Goal: Task Accomplishment & Management: Manage account settings

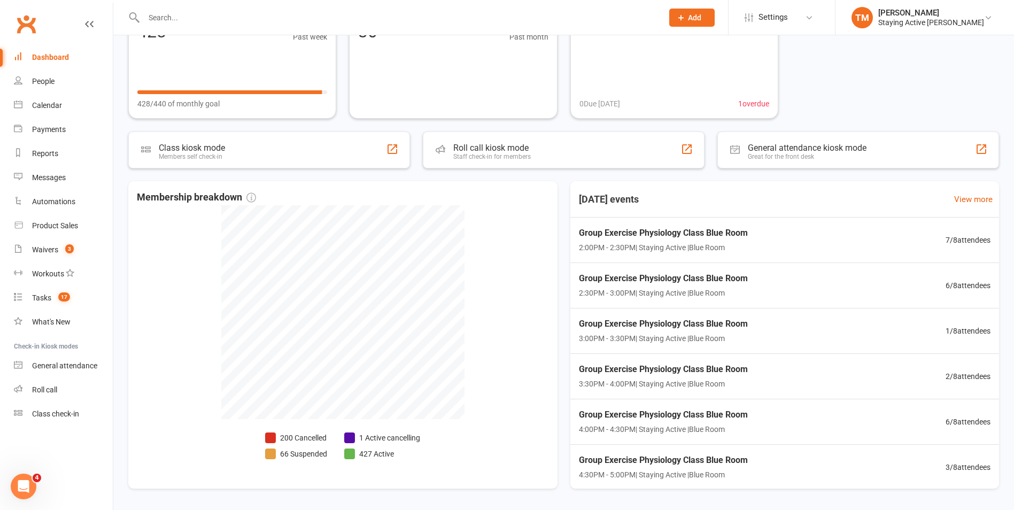
scroll to position [107, 0]
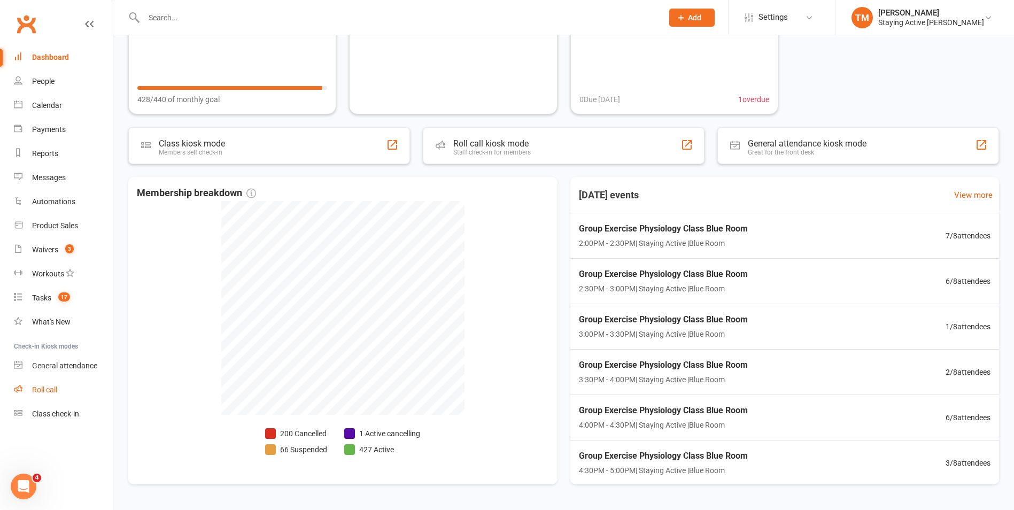
click at [57, 393] on div "Roll call" at bounding box center [44, 389] width 25 height 9
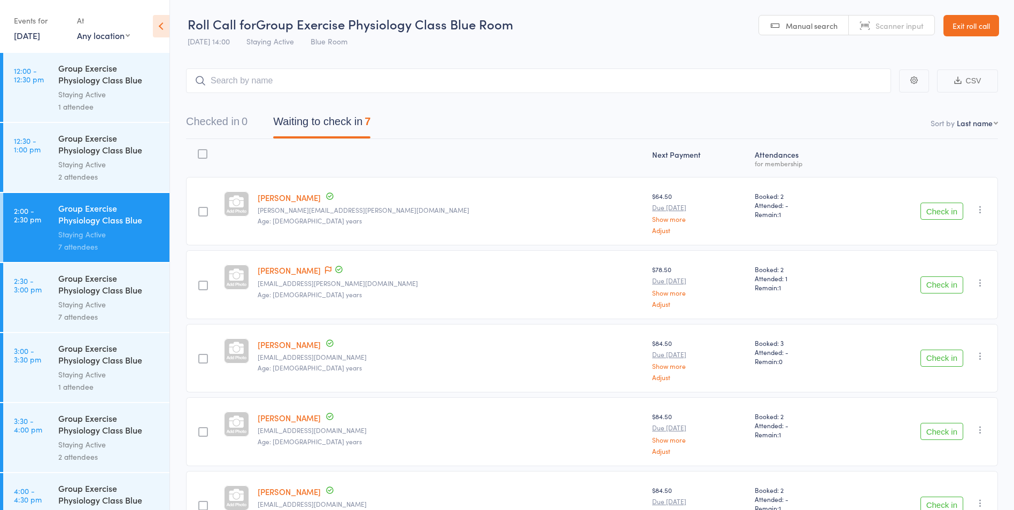
scroll to position [1116, 0]
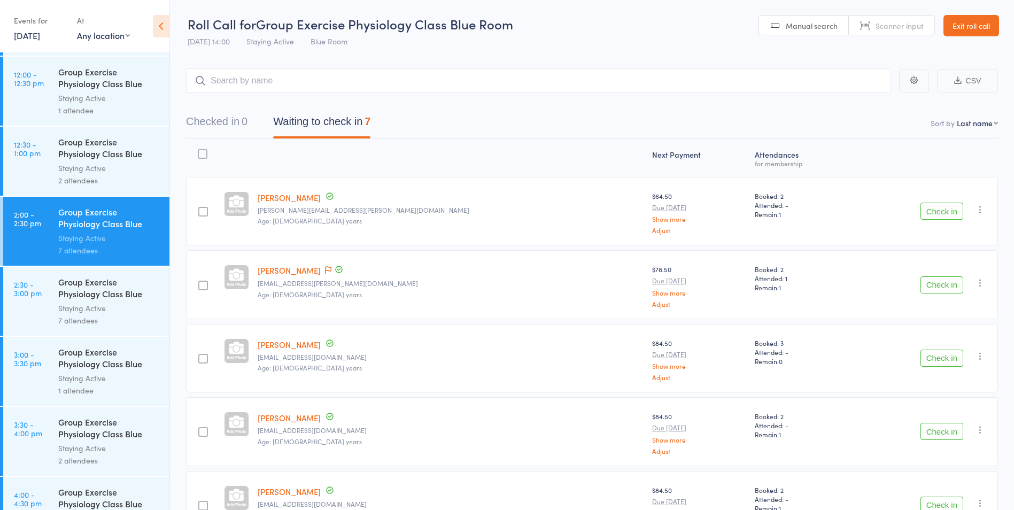
click at [253, 152] on div at bounding box center [237, 158] width 34 height 28
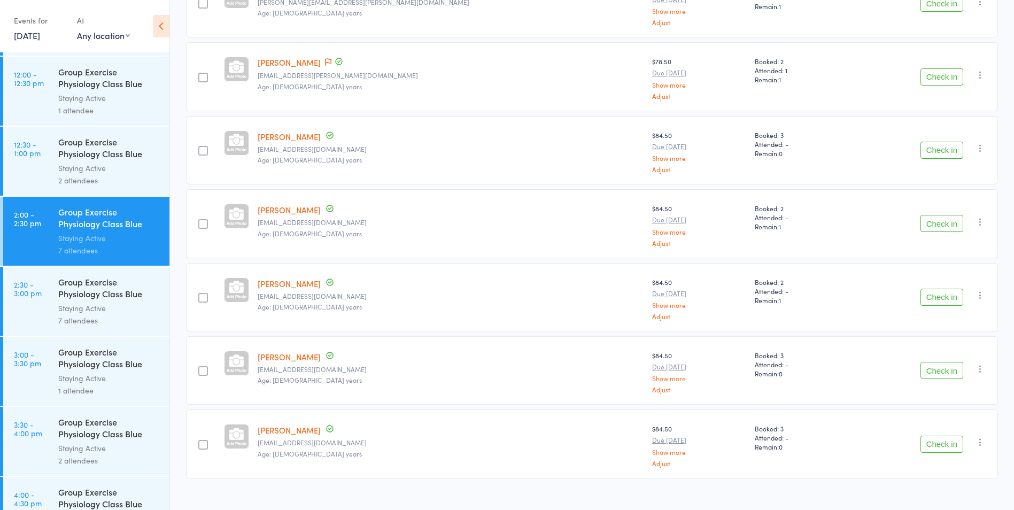
scroll to position [224, 0]
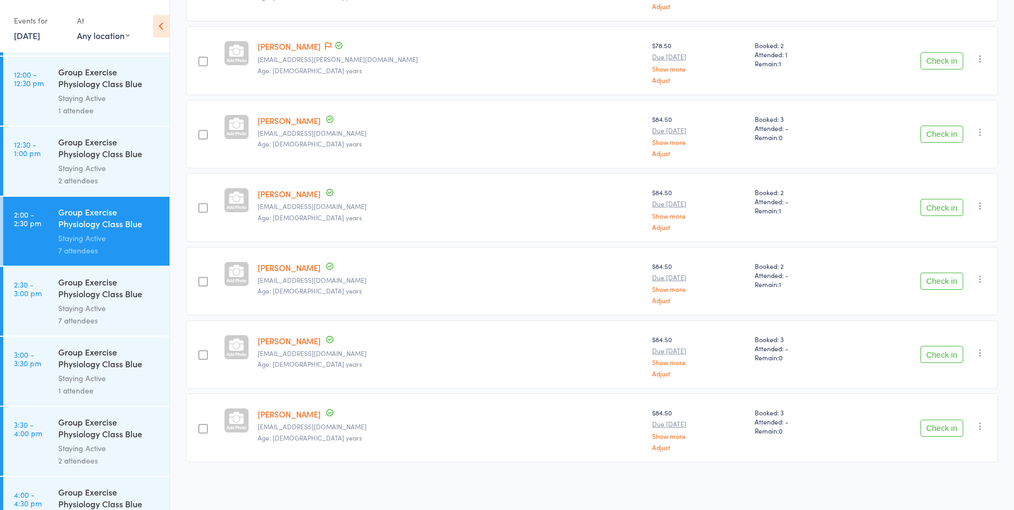
click at [946, 276] on button "Check in" at bounding box center [941, 281] width 43 height 17
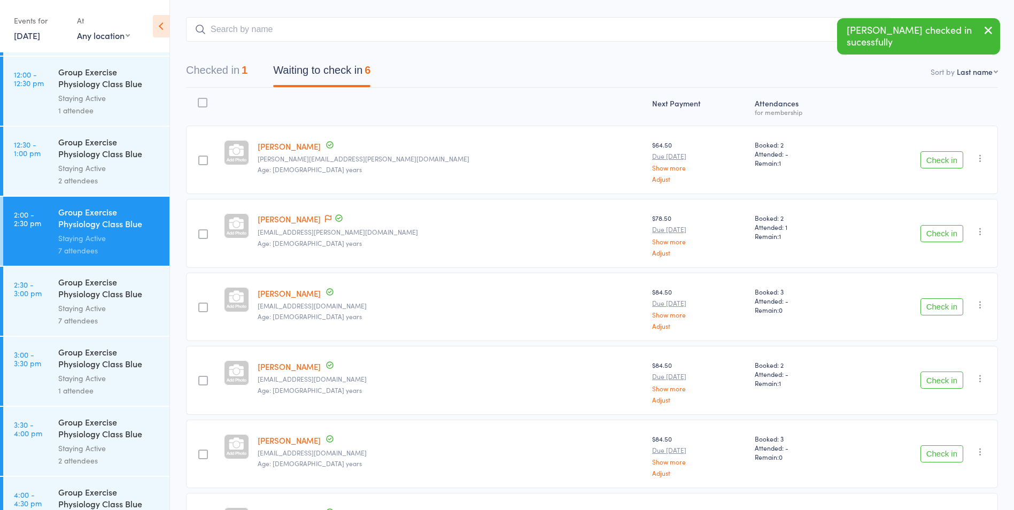
scroll to position [43, 0]
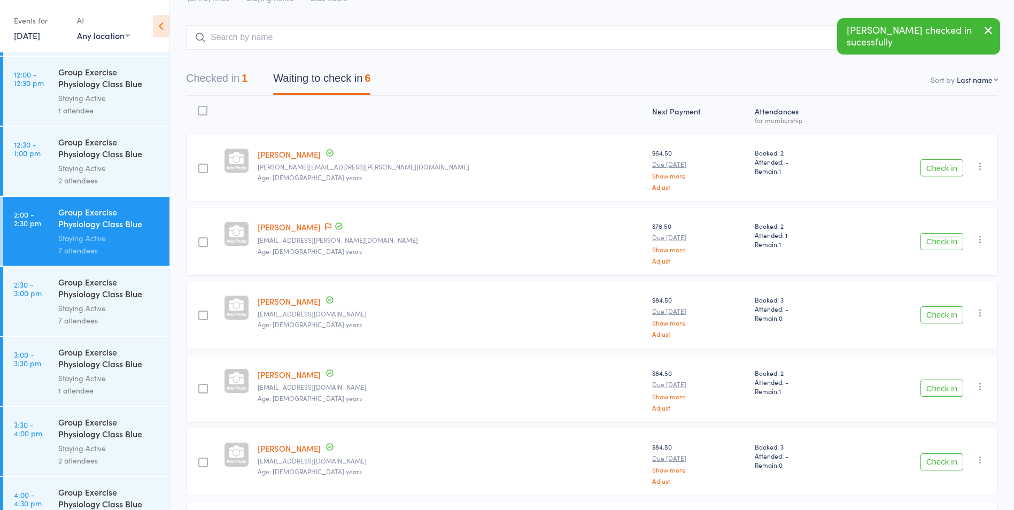
click at [328, 219] on div "Jan Kneeshaw jan.kneeshaw@optusnet.com.au Age: 85 years" at bounding box center [450, 241] width 394 height 68
click at [330, 227] on icon at bounding box center [328, 226] width 6 height 7
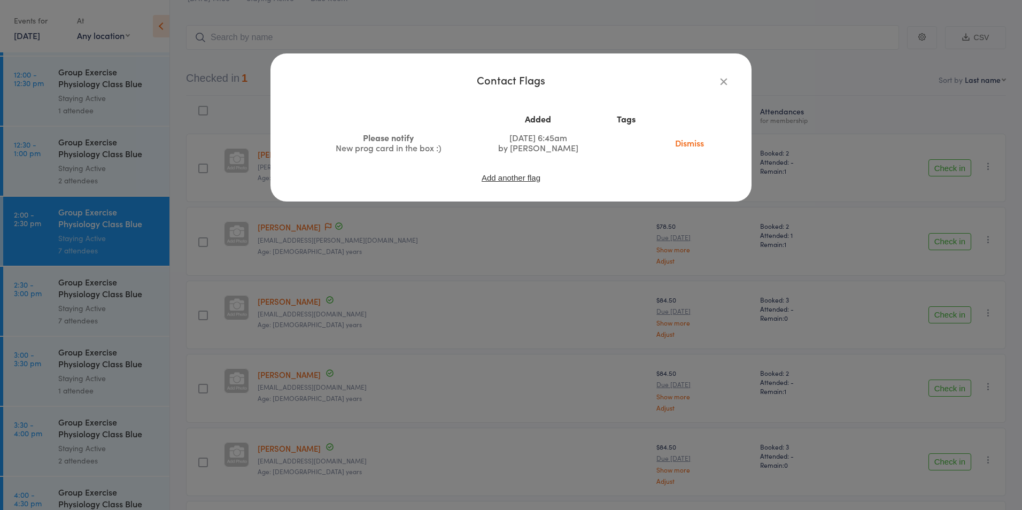
click at [720, 82] on icon "button" at bounding box center [724, 81] width 12 height 12
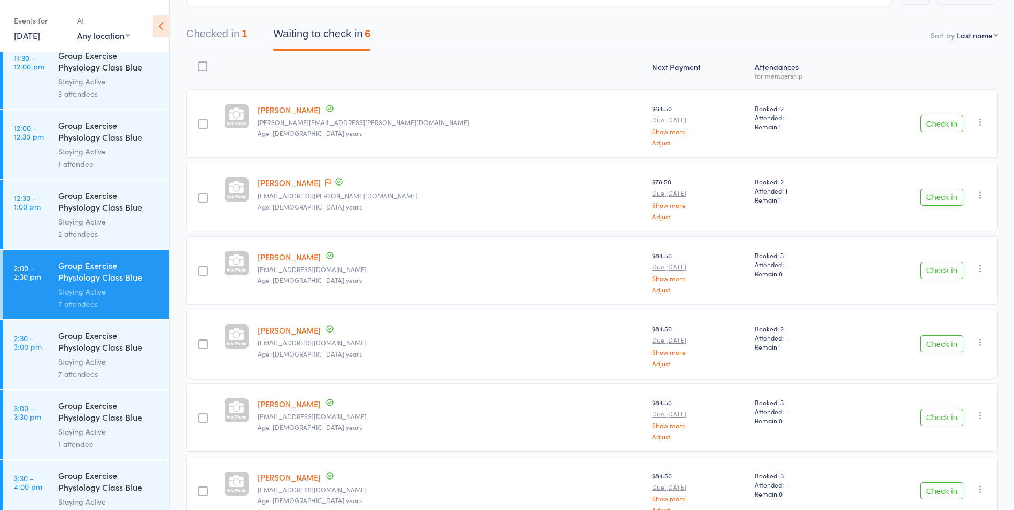
scroll to position [0, 0]
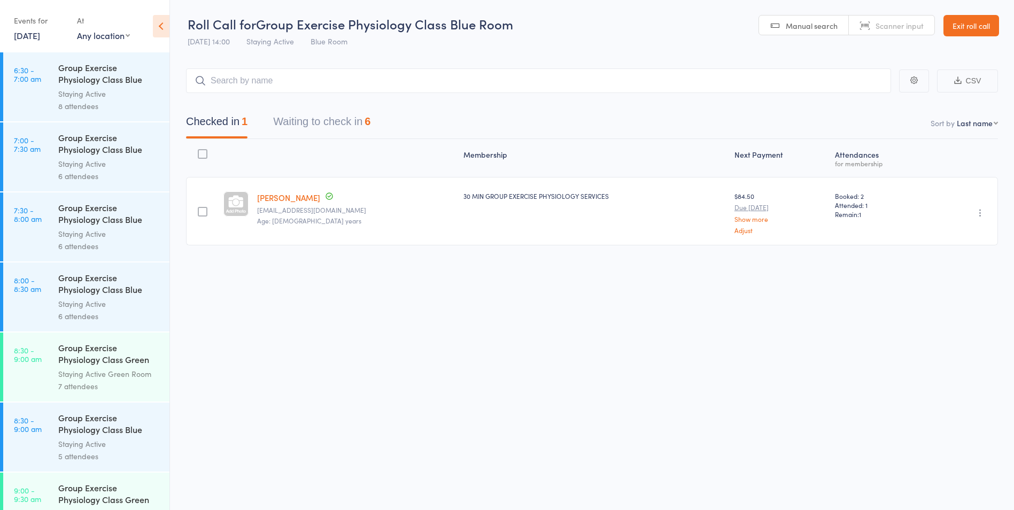
click at [353, 116] on button "Waiting to check in 6" at bounding box center [321, 124] width 97 height 28
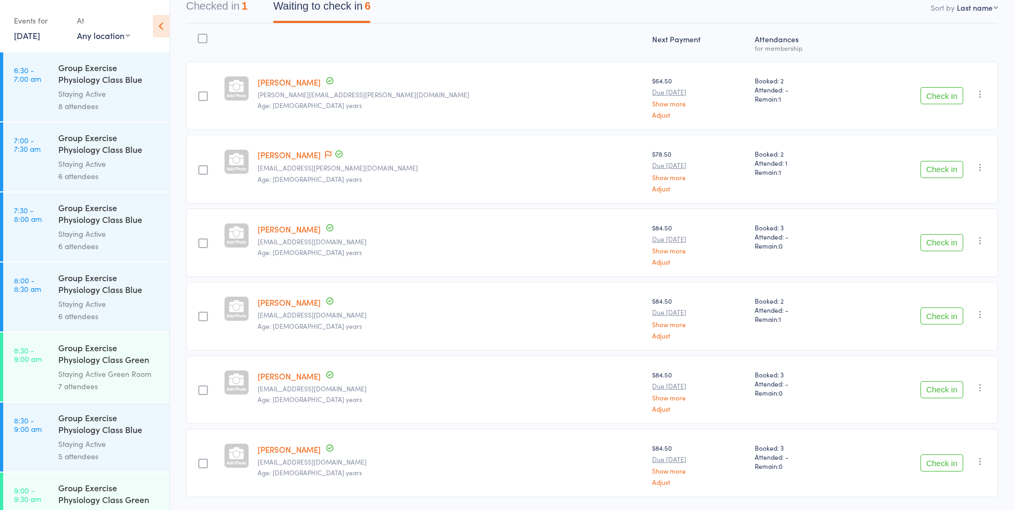
scroll to position [97, 0]
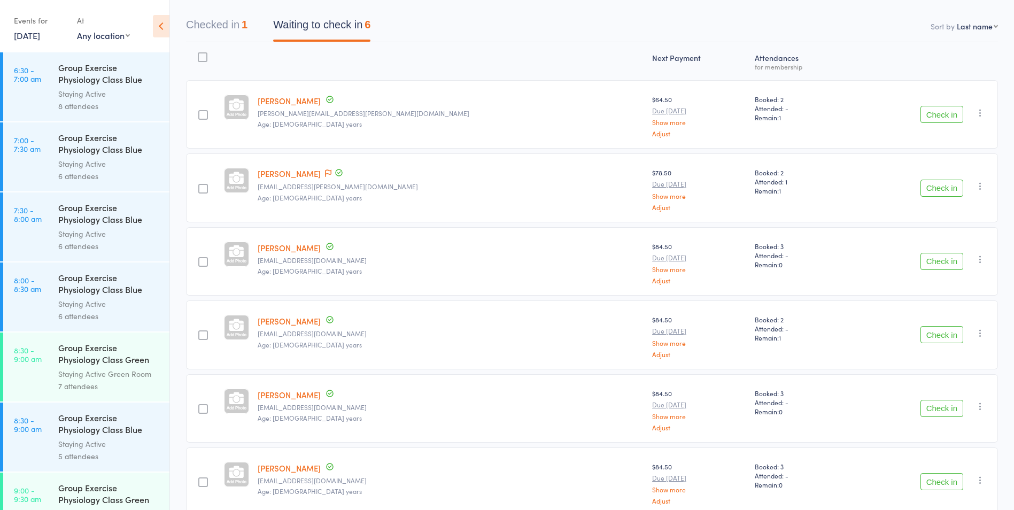
click at [933, 116] on button "Check in" at bounding box center [941, 114] width 43 height 17
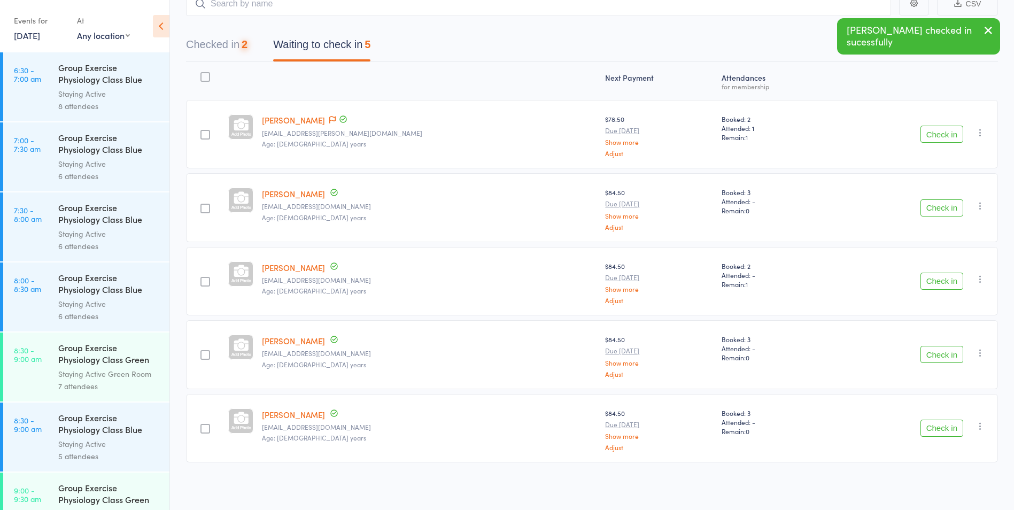
scroll to position [77, 0]
click at [329, 118] on icon at bounding box center [332, 119] width 6 height 7
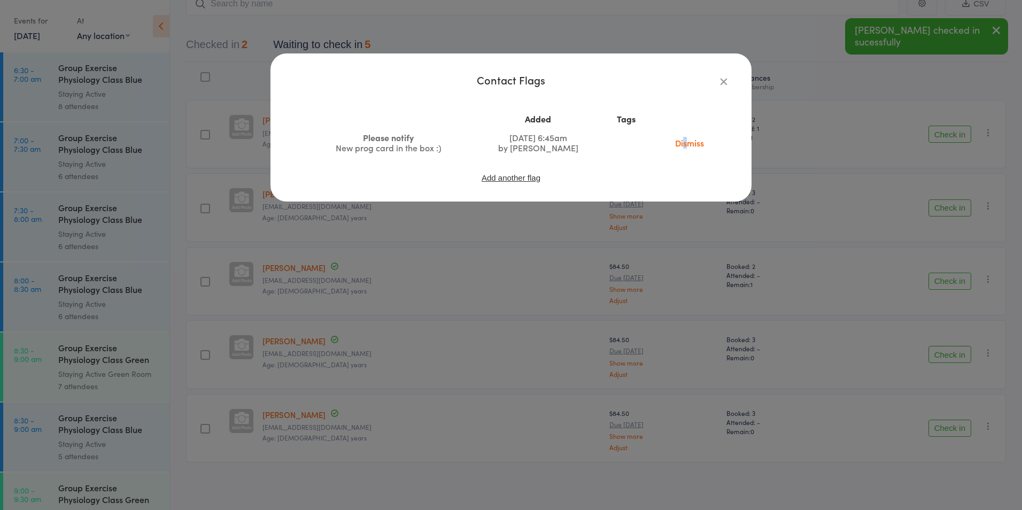
click at [684, 142] on link "Dismiss" at bounding box center [689, 143] width 45 height 12
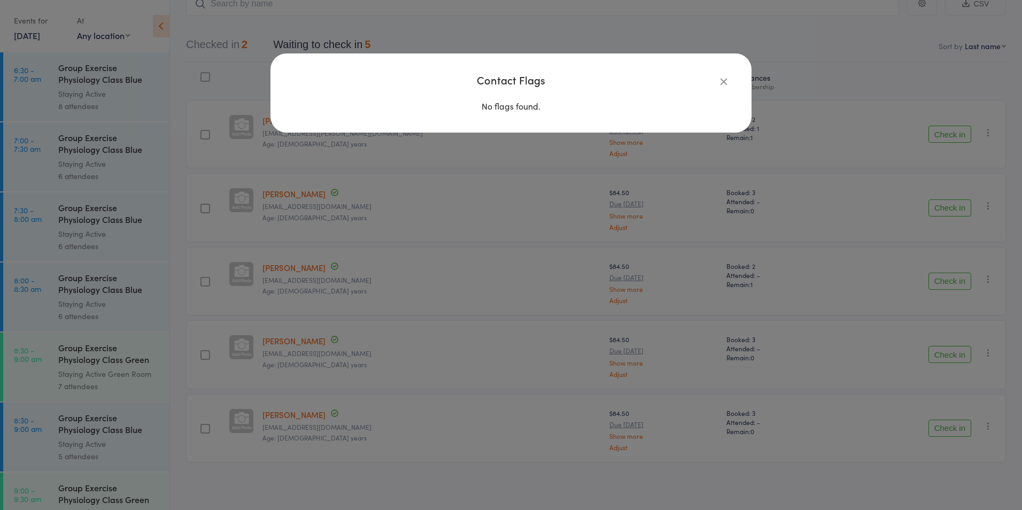
click at [722, 82] on icon "button" at bounding box center [724, 81] width 12 height 12
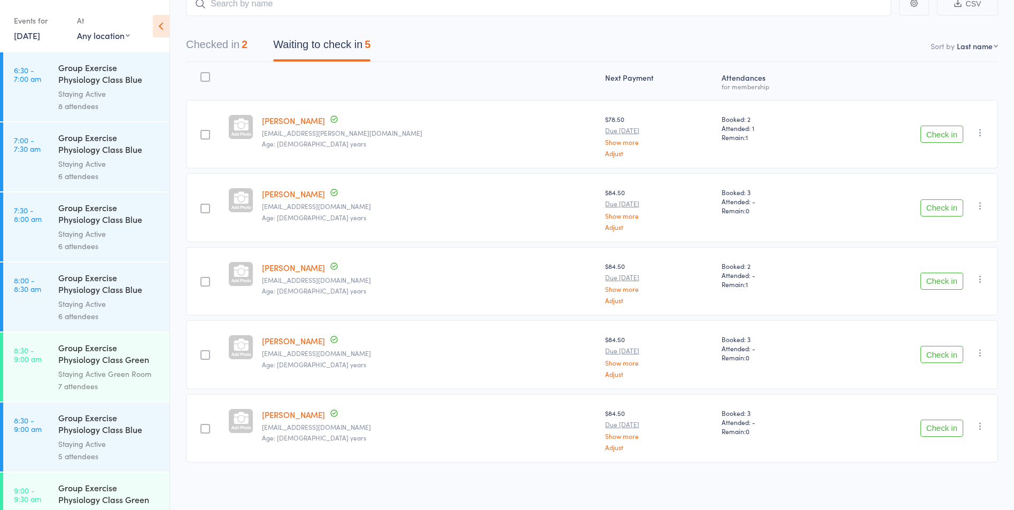
click at [931, 130] on button "Check in" at bounding box center [941, 134] width 43 height 17
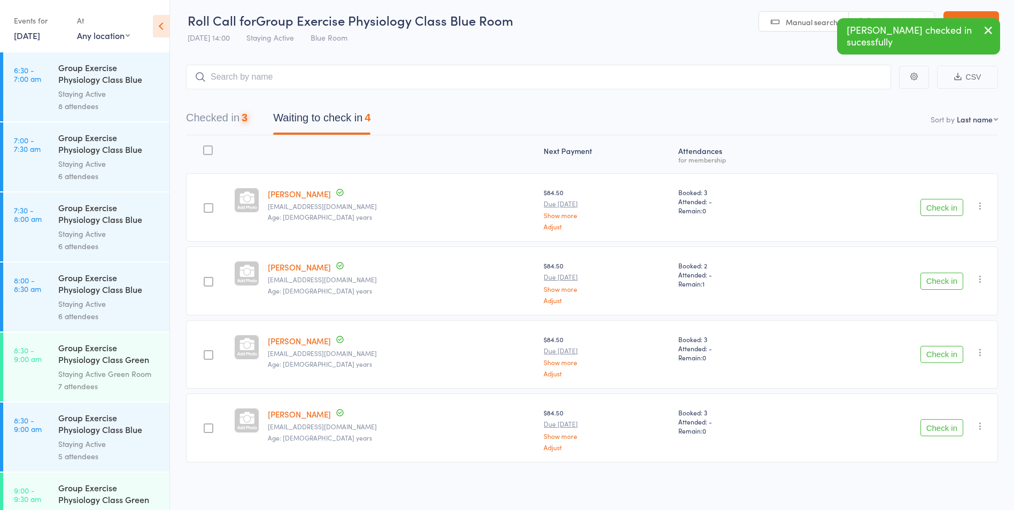
scroll to position [4, 0]
click at [933, 207] on button "Check in" at bounding box center [941, 207] width 43 height 17
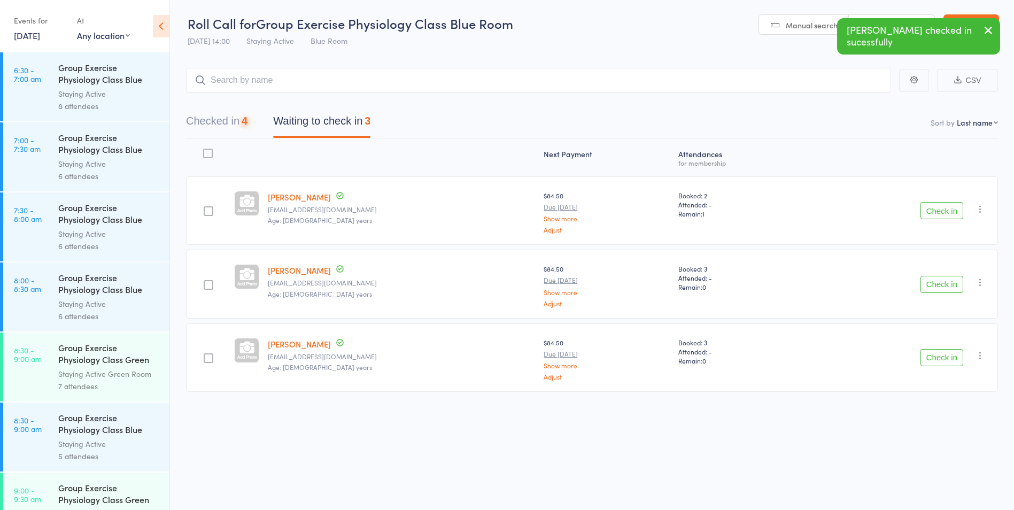
click at [928, 212] on button "Check in" at bounding box center [941, 210] width 43 height 17
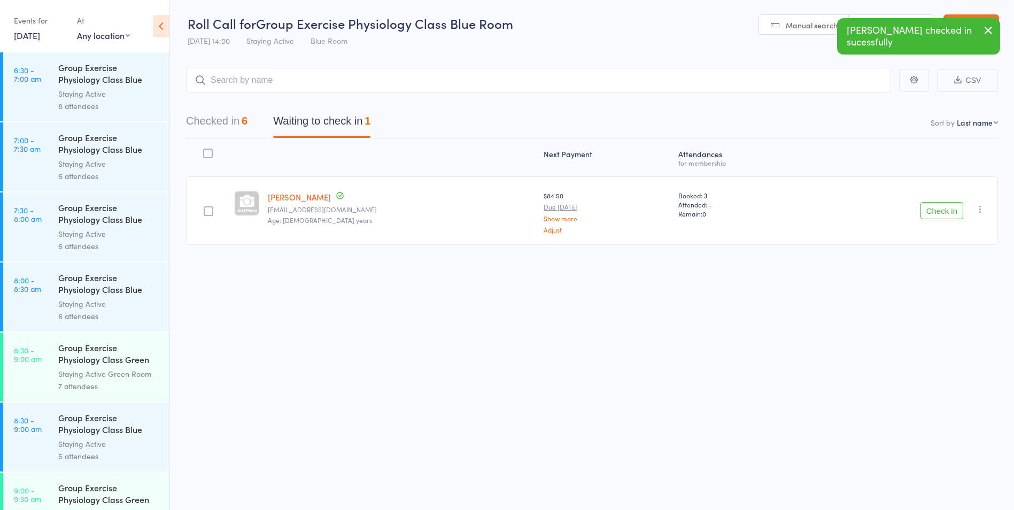
click at [928, 212] on button "Check in" at bounding box center [941, 210] width 43 height 17
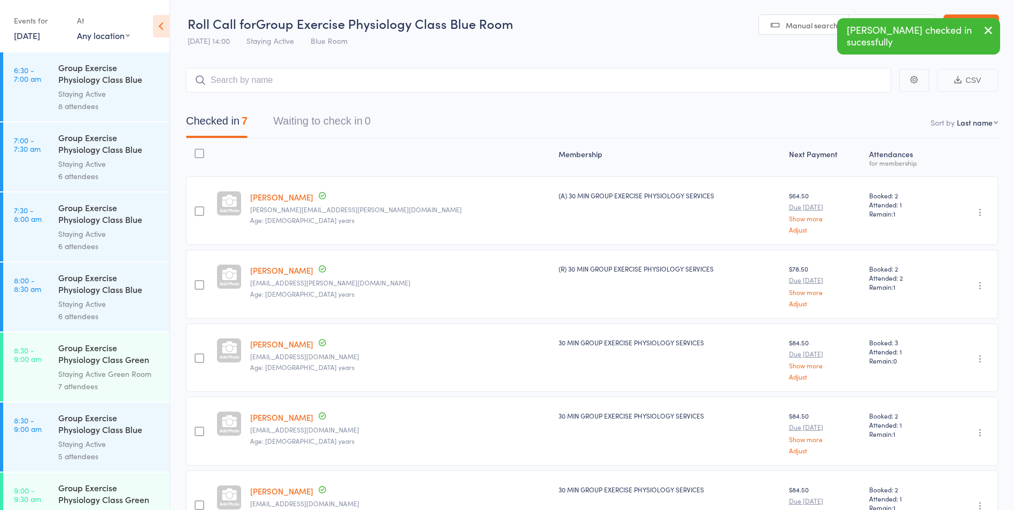
click at [990, 34] on icon "button" at bounding box center [988, 30] width 13 height 13
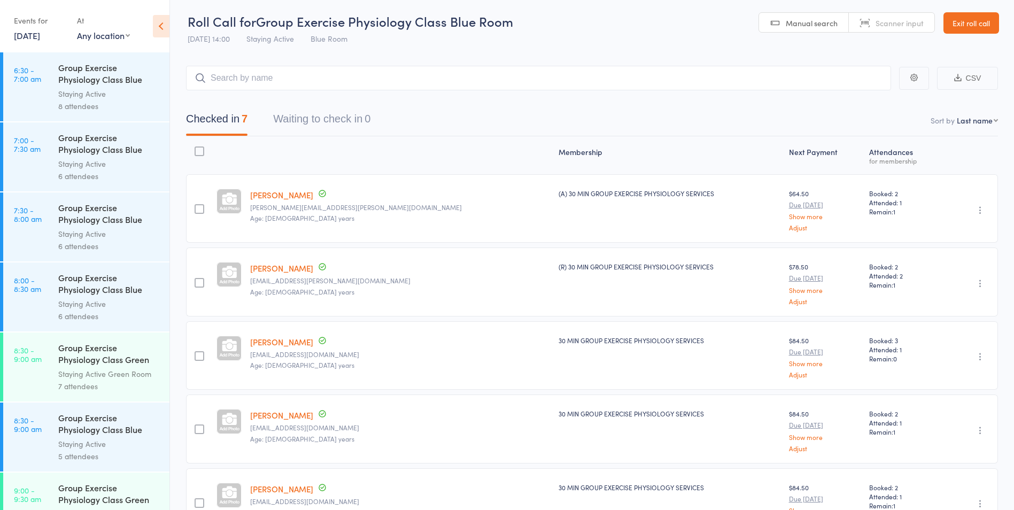
scroll to position [0, 0]
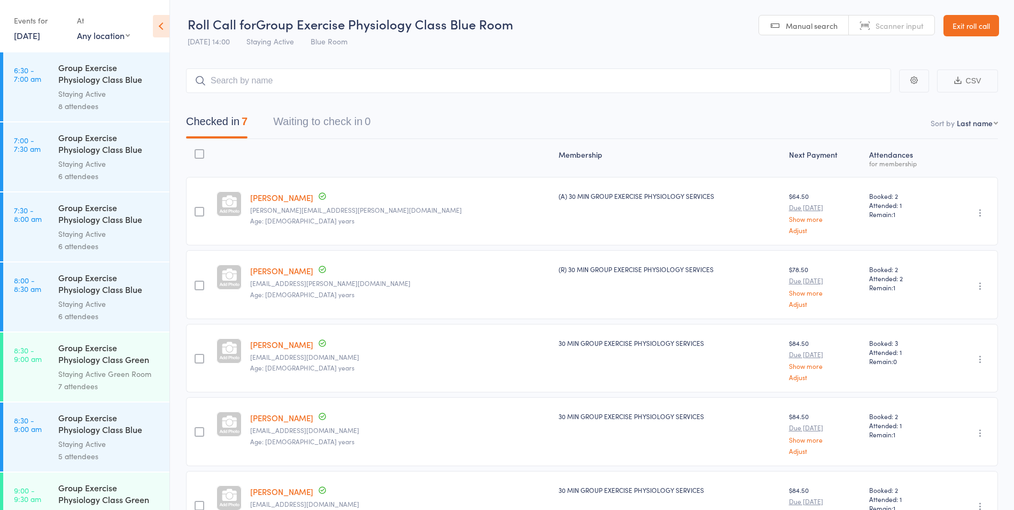
click at [954, 17] on link "Exit roll call" at bounding box center [971, 25] width 56 height 21
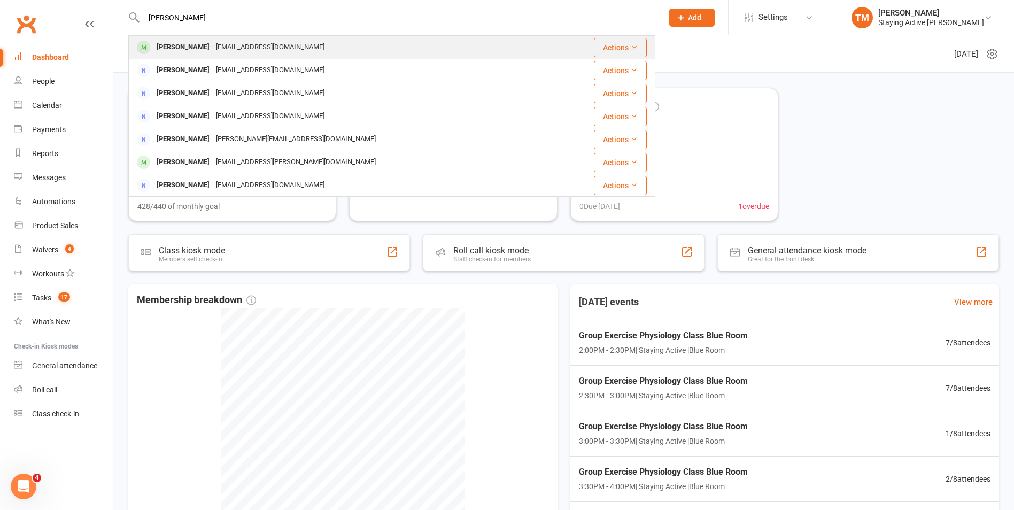
type input "trevor mcc"
click at [243, 46] on div "[EMAIL_ADDRESS][DOMAIN_NAME]" at bounding box center [270, 47] width 115 height 15
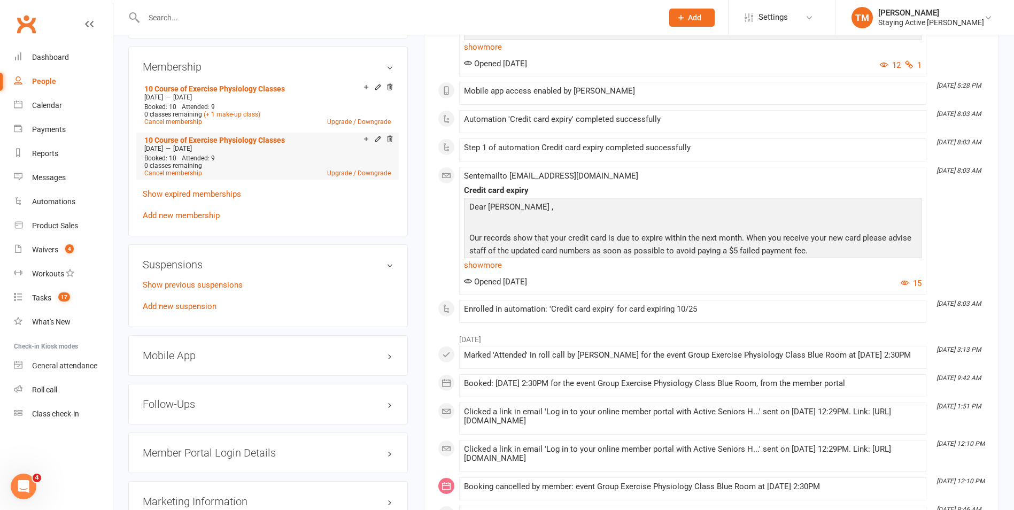
scroll to position [855, 0]
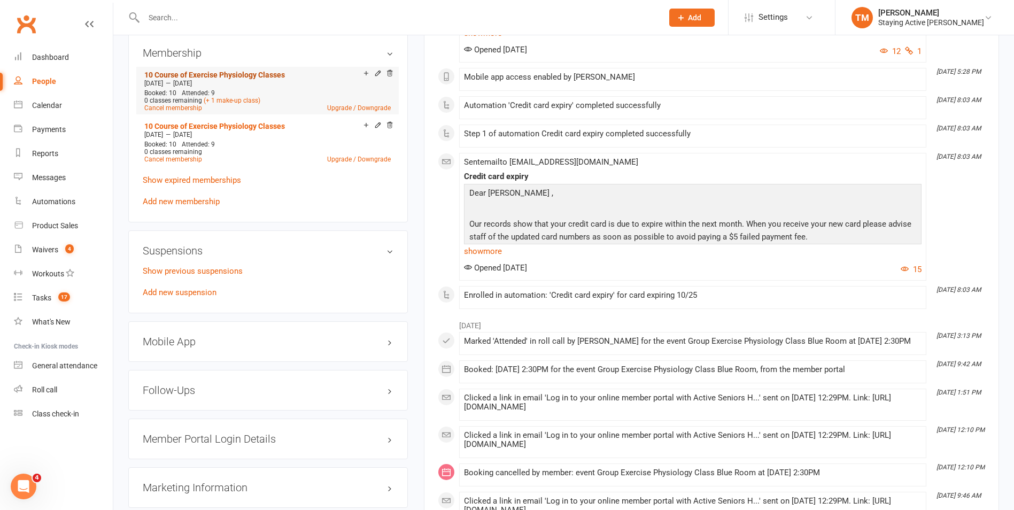
click at [230, 74] on link "10 Course of Exercise Physiology Classes" at bounding box center [214, 75] width 141 height 9
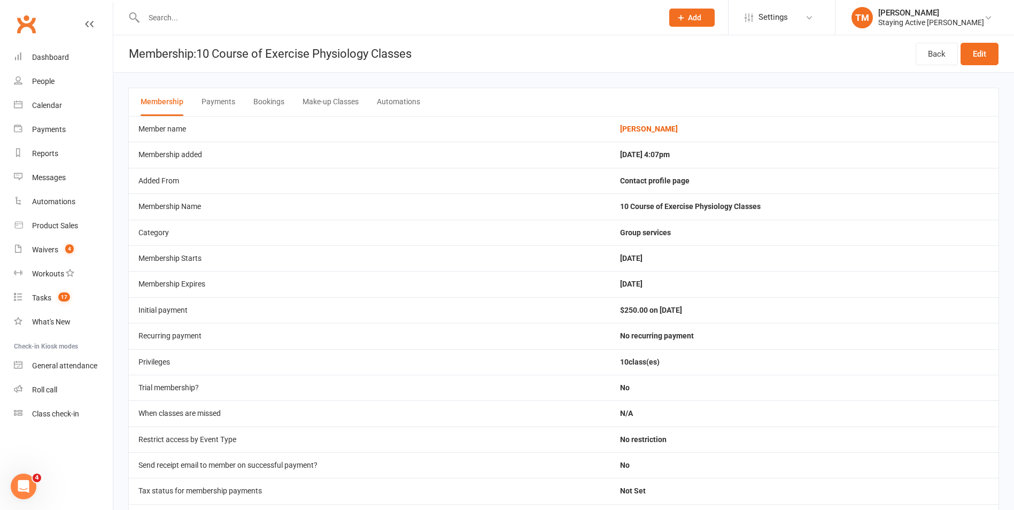
click at [326, 106] on button "Make-up Classes" at bounding box center [330, 102] width 56 height 28
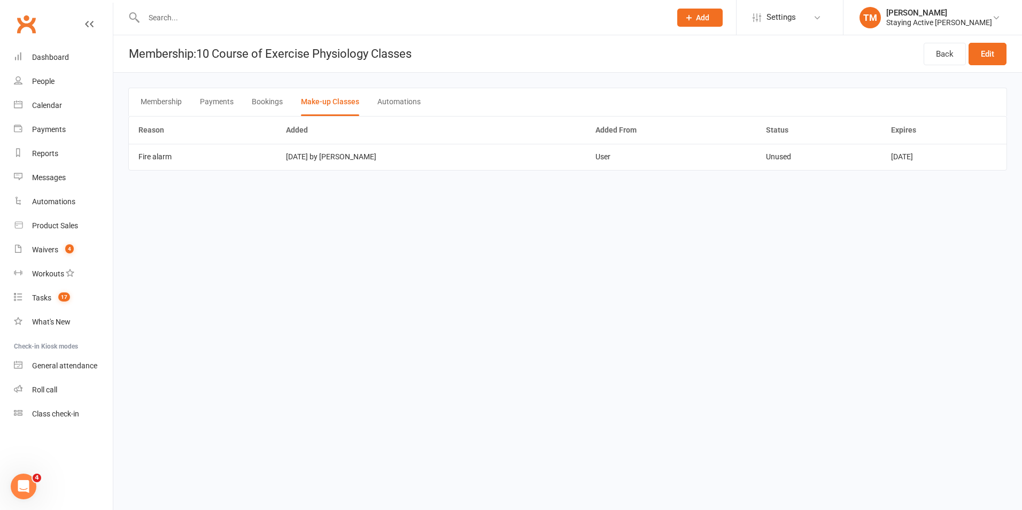
click at [248, 99] on div "Membership Payments Bookings Make-up Classes Automations" at bounding box center [567, 102] width 878 height 28
click at [261, 99] on button "Bookings" at bounding box center [267, 102] width 31 height 28
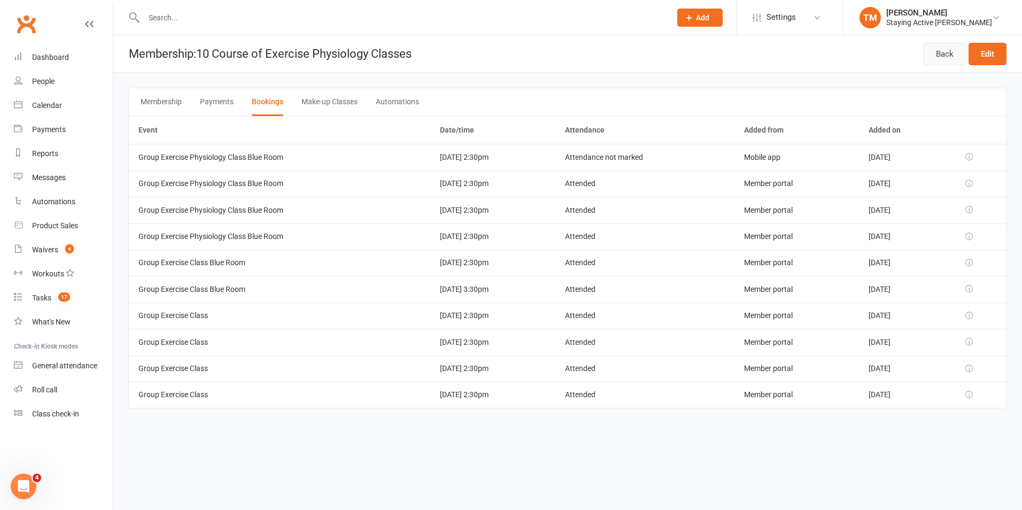
click at [941, 50] on link "Back" at bounding box center [944, 54] width 42 height 22
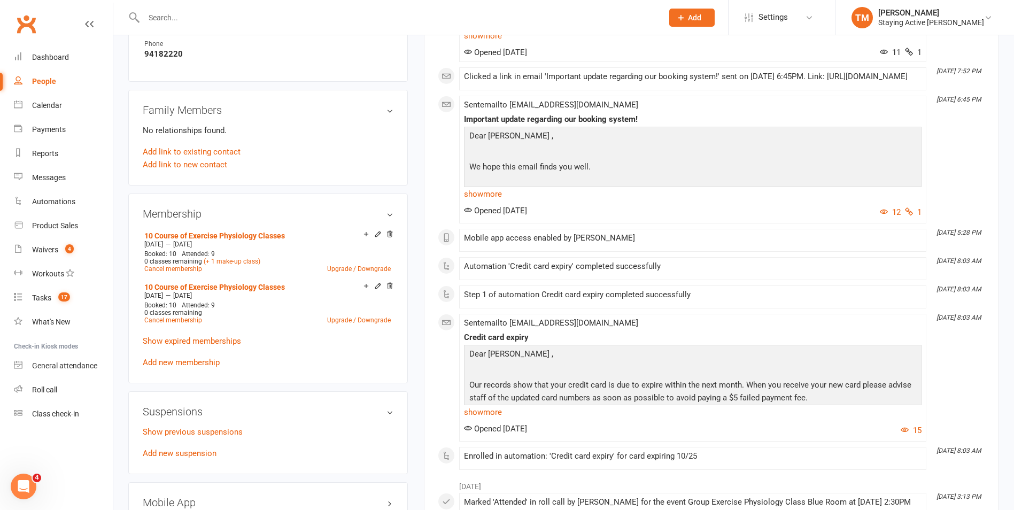
scroll to position [695, 0]
click at [176, 357] on link "Add new membership" at bounding box center [181, 362] width 77 height 10
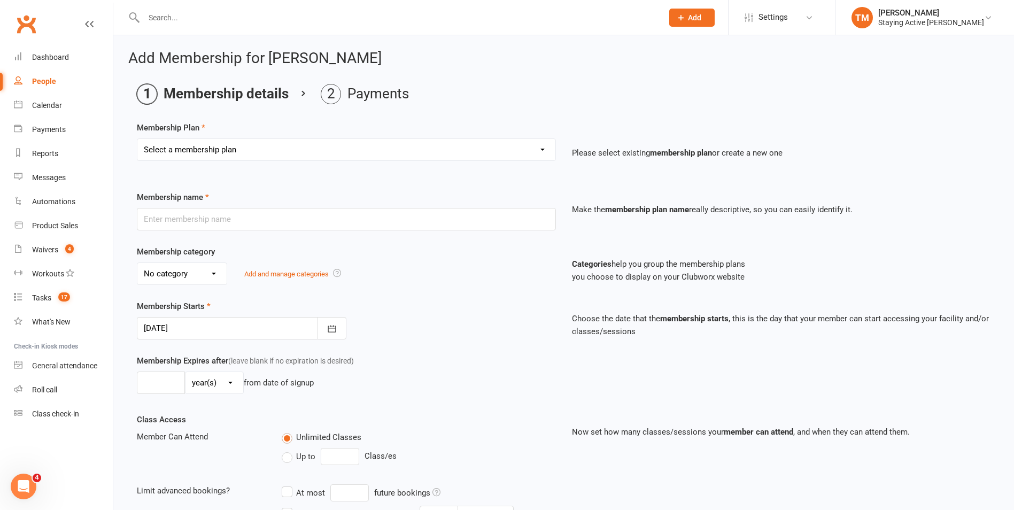
click at [268, 158] on select "Select a membership plan Create new Membership Plan 193000 Telehealth Exercise …" at bounding box center [346, 149] width 418 height 21
select select "11"
click at [137, 139] on select "Select a membership plan Create new Membership Plan 193000 Telehealth Exercise …" at bounding box center [346, 149] width 418 height 21
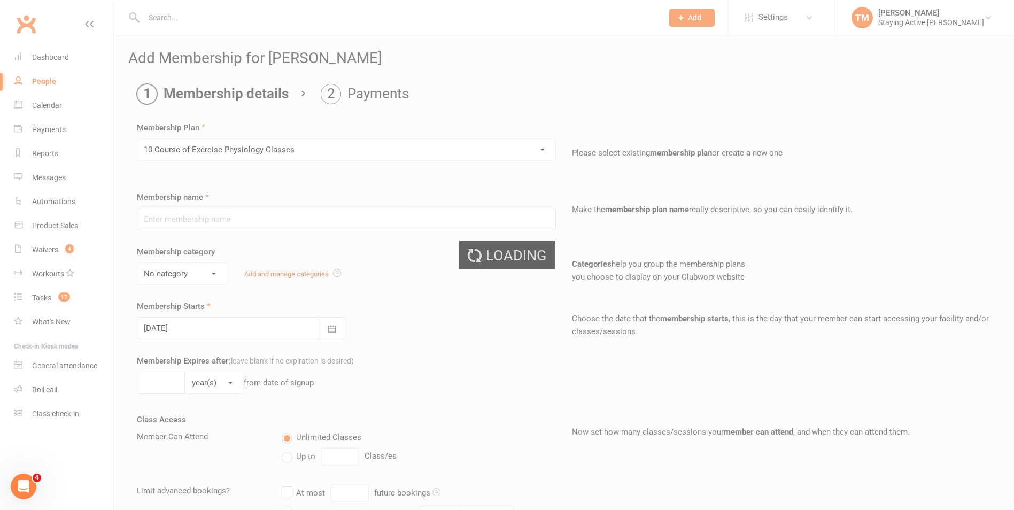
type input "10 Course of Exercise Physiology Classes"
select select "2"
type input "12"
select select "2"
type input "10"
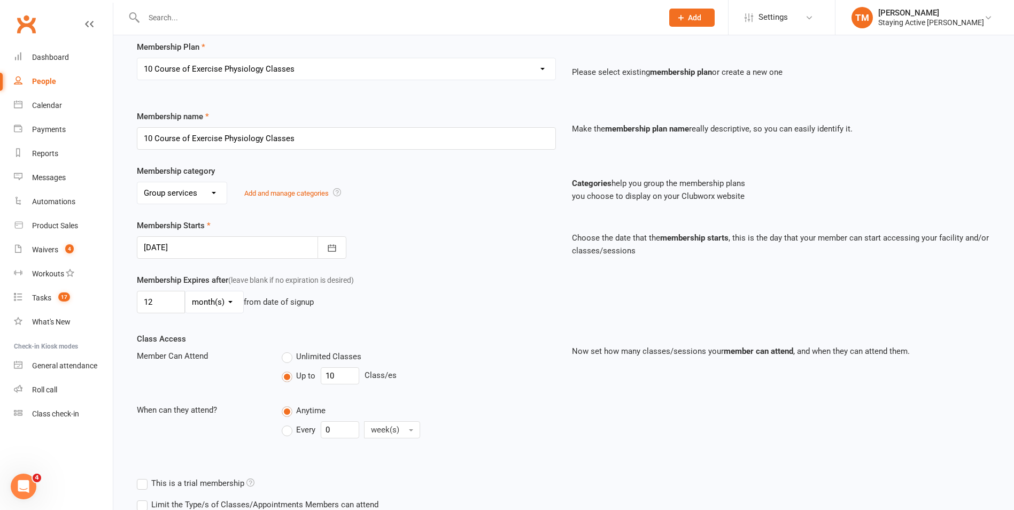
scroll to position [107, 0]
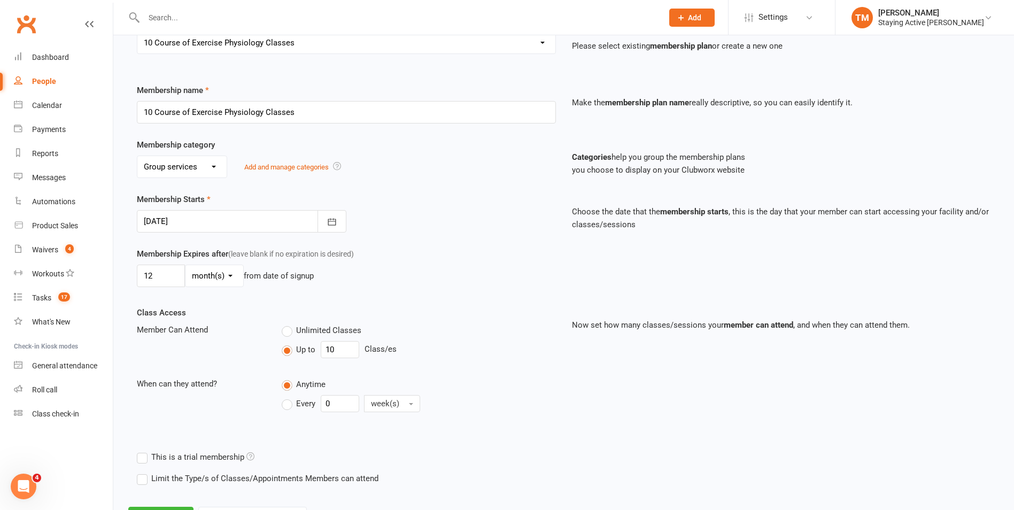
click at [182, 221] on div at bounding box center [241, 221] width 209 height 22
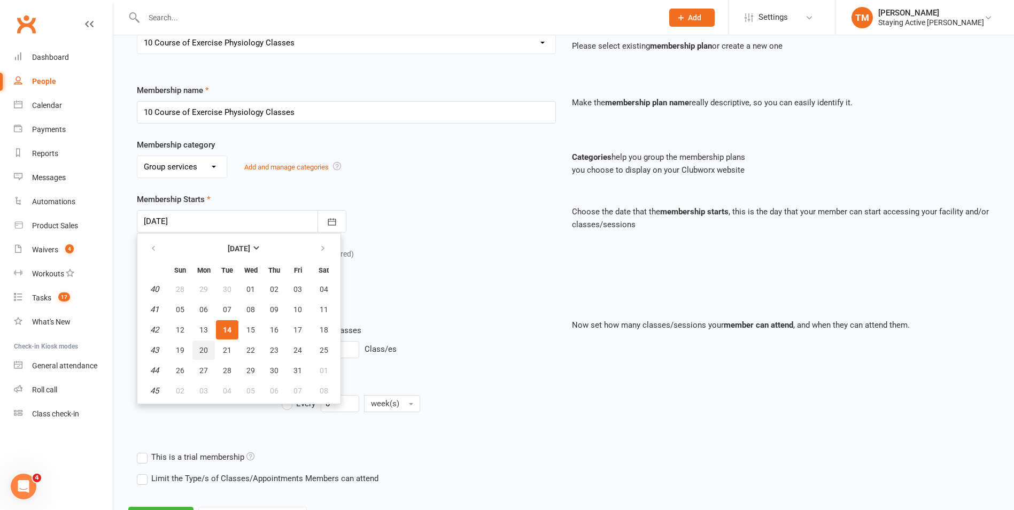
click at [198, 349] on button "20" at bounding box center [203, 349] width 22 height 19
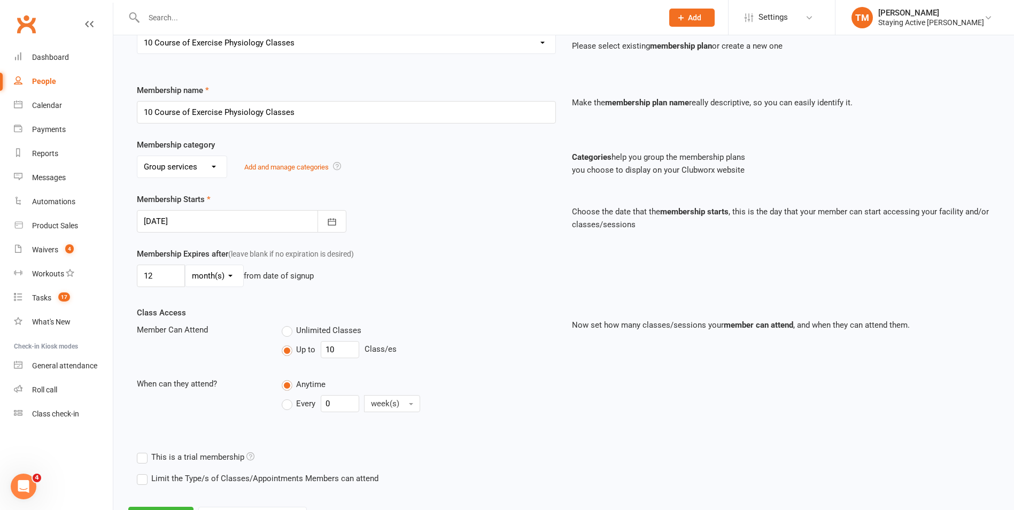
type input "20 Oct 2025"
click at [453, 208] on div "Membership Starts 20 Oct 2025 October 2025 Sun Mon Tue Wed Thu Fri Sat 40 28 29…" at bounding box center [346, 213] width 435 height 40
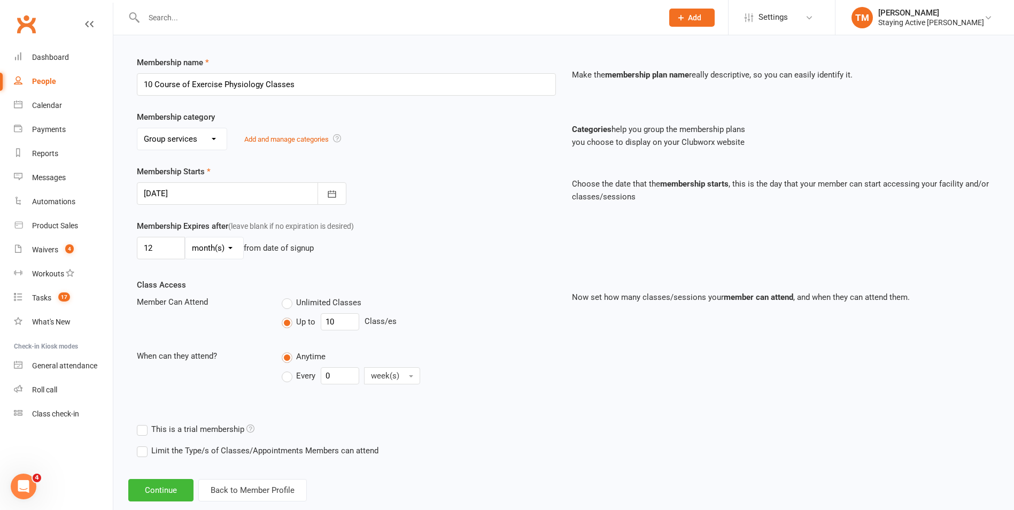
scroll to position [157, 0]
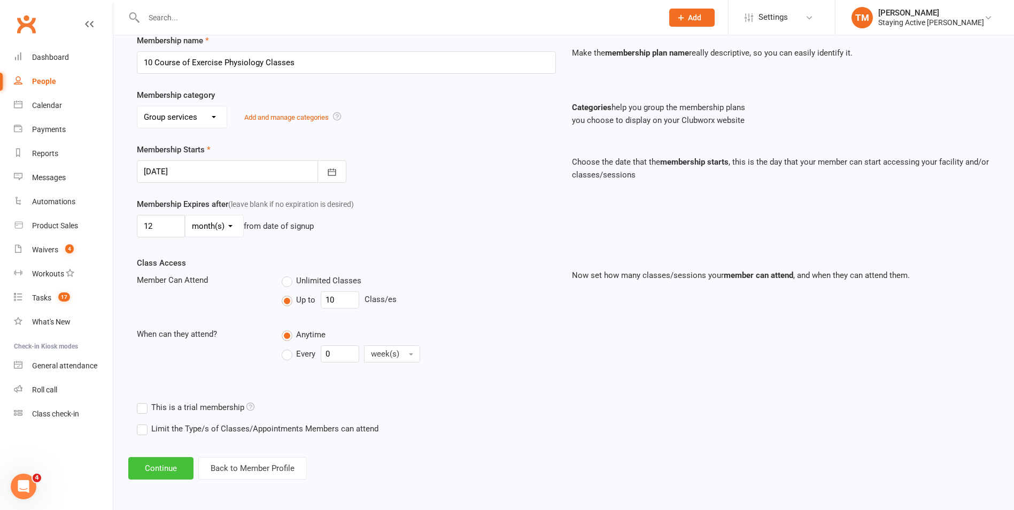
click at [170, 464] on button "Continue" at bounding box center [160, 468] width 65 height 22
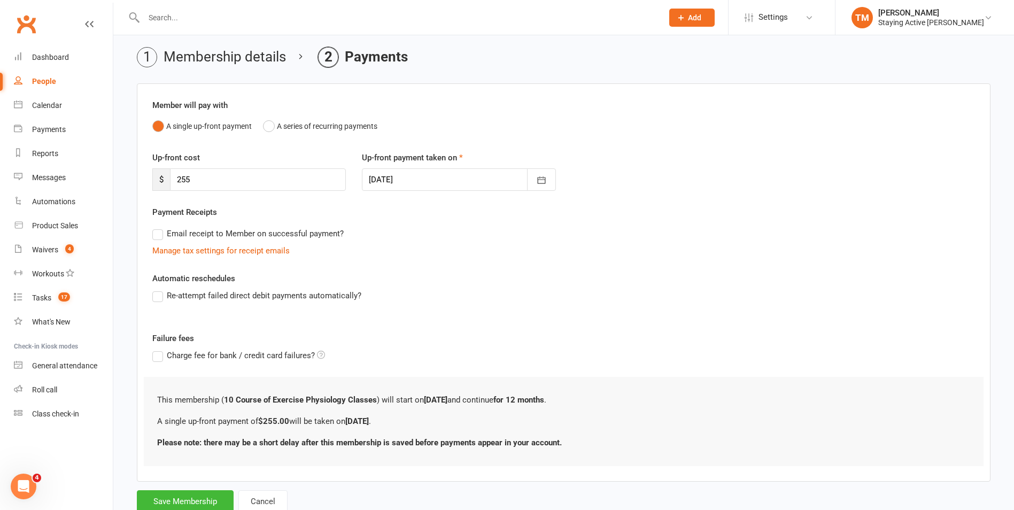
scroll to position [72, 0]
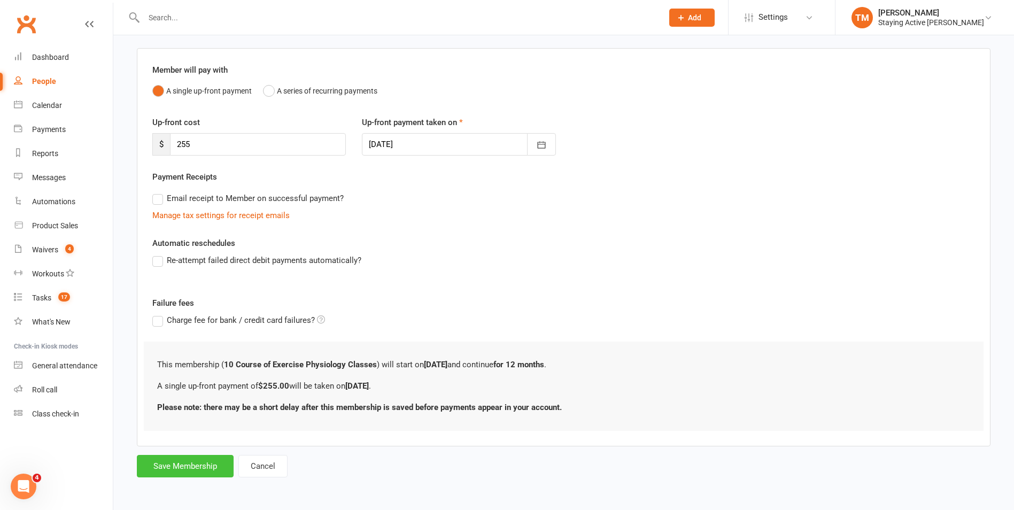
click at [185, 460] on button "Save Membership" at bounding box center [185, 466] width 97 height 22
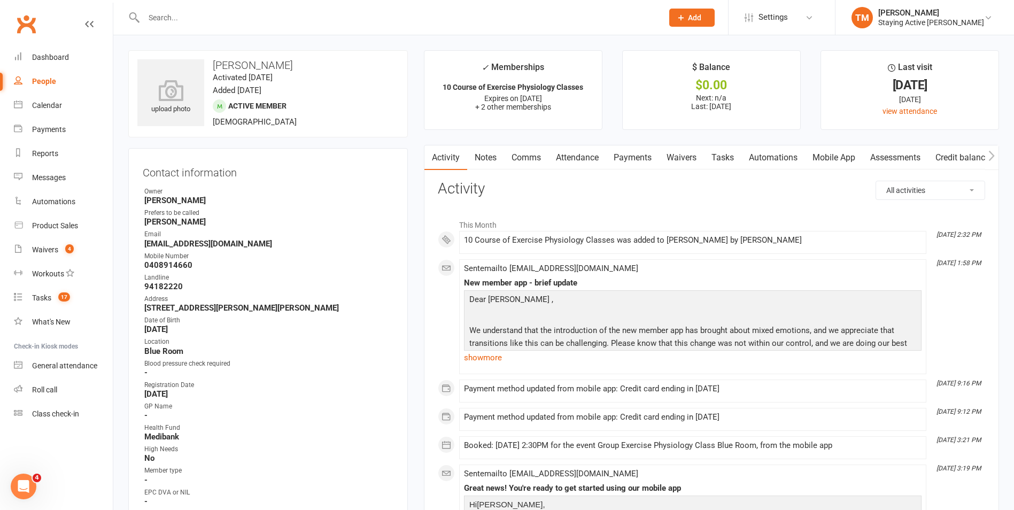
click at [626, 167] on link "Payments" at bounding box center [632, 157] width 53 height 25
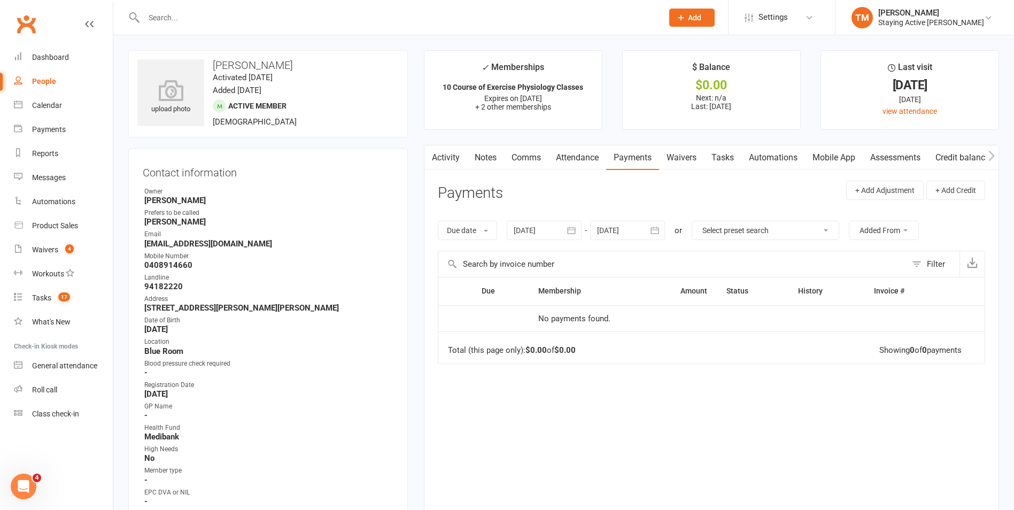
click at [441, 163] on link "Activity" at bounding box center [445, 157] width 43 height 25
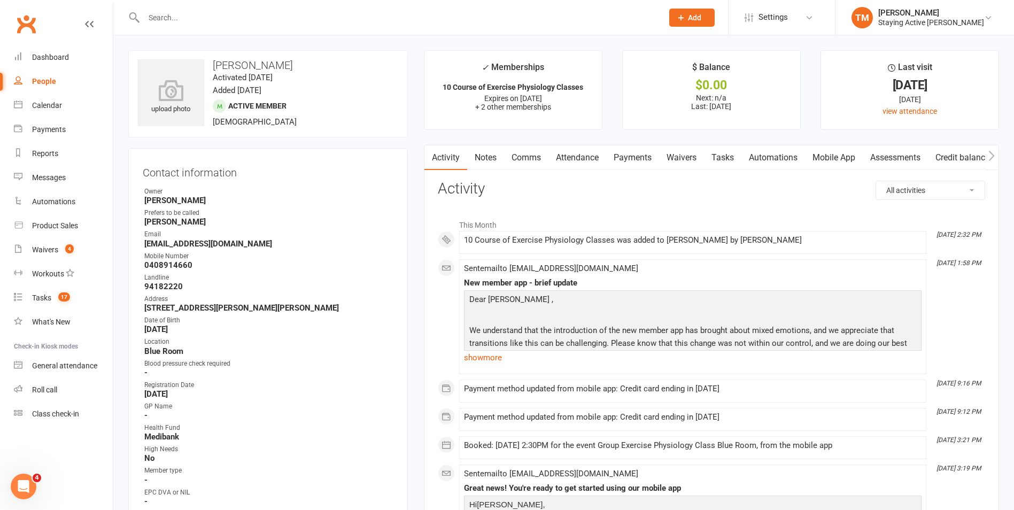
click at [620, 159] on link "Payments" at bounding box center [632, 157] width 53 height 25
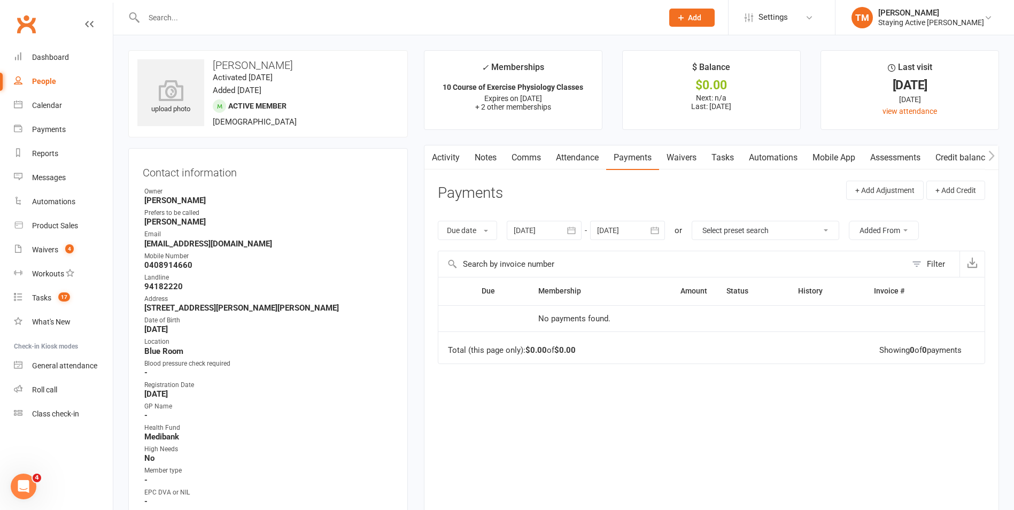
click at [620, 159] on link "Payments" at bounding box center [632, 157] width 53 height 25
click at [663, 229] on button "button" at bounding box center [654, 230] width 19 height 19
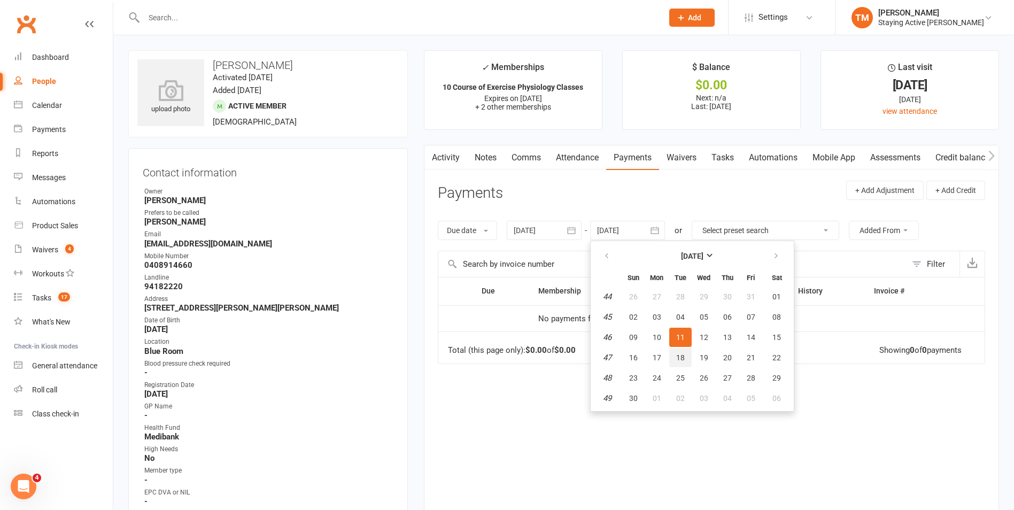
click at [683, 361] on span "18" at bounding box center [680, 357] width 9 height 9
type input "18 Nov 2025"
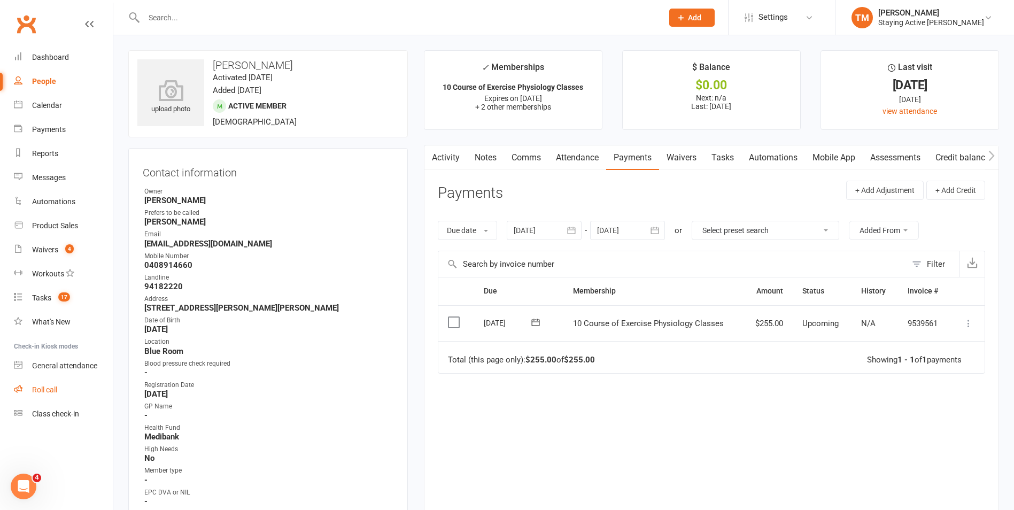
click at [52, 391] on div "Roll call" at bounding box center [44, 389] width 25 height 9
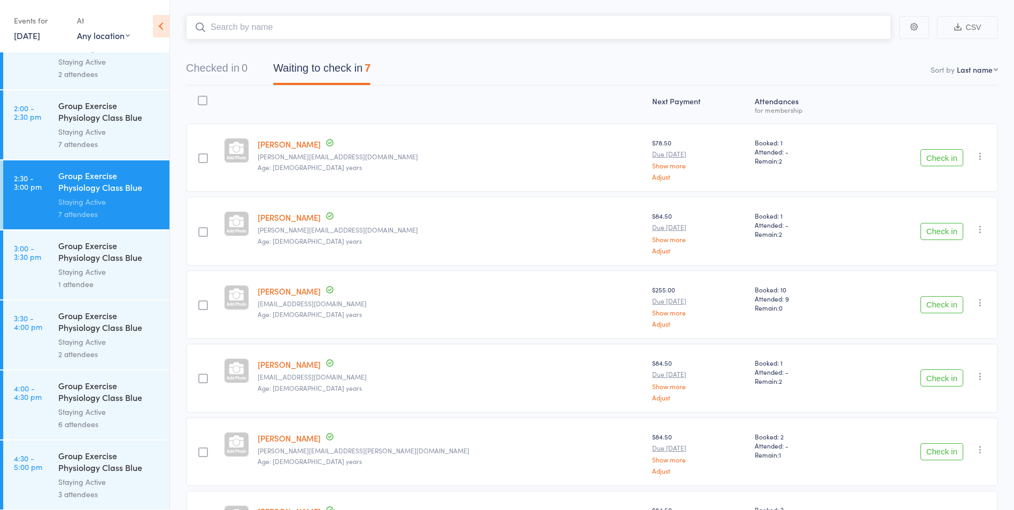
scroll to position [1223, 0]
click at [52, 277] on link "3:00 - 3:30 pm Group Exercise Physiology Class Blue Room Staying Active 1 atten…" at bounding box center [86, 264] width 166 height 69
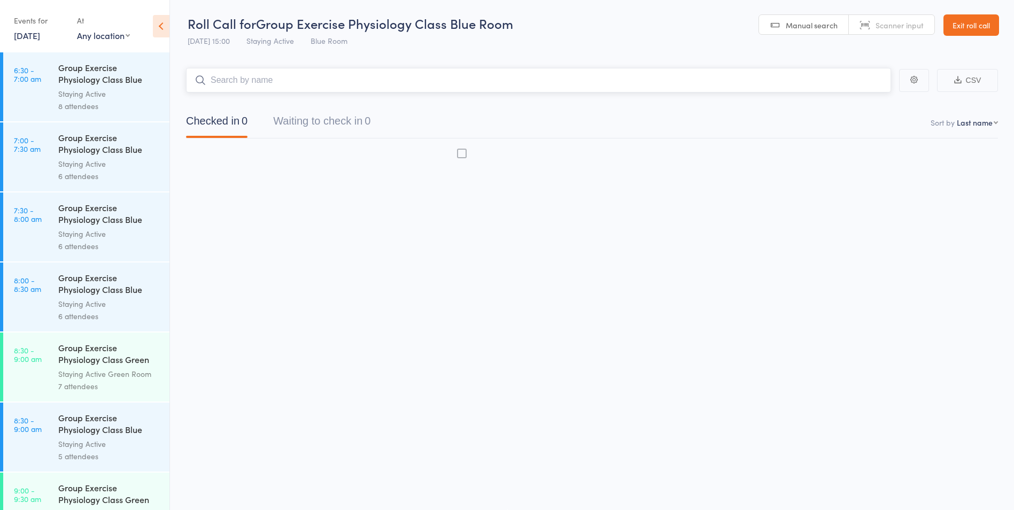
scroll to position [1, 0]
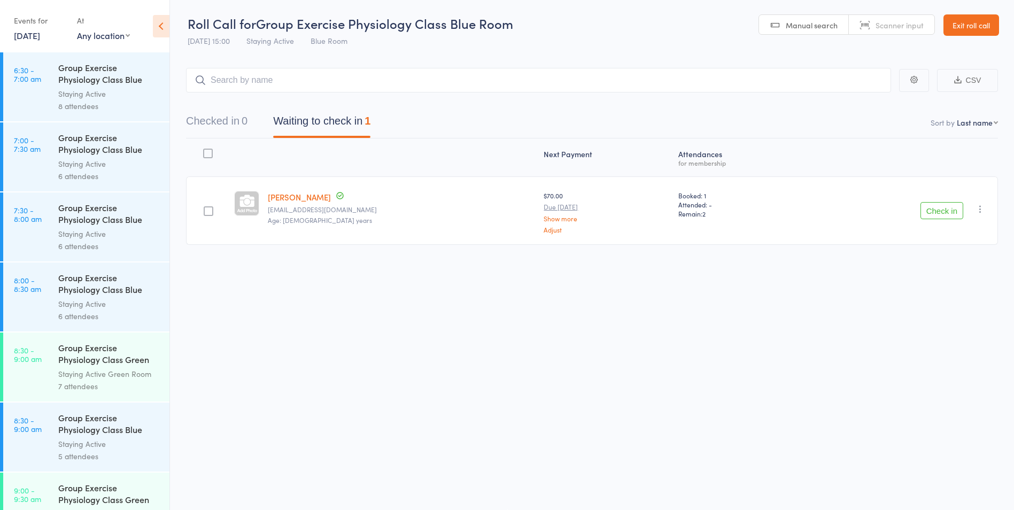
click at [933, 217] on button "Check in" at bounding box center [941, 210] width 43 height 17
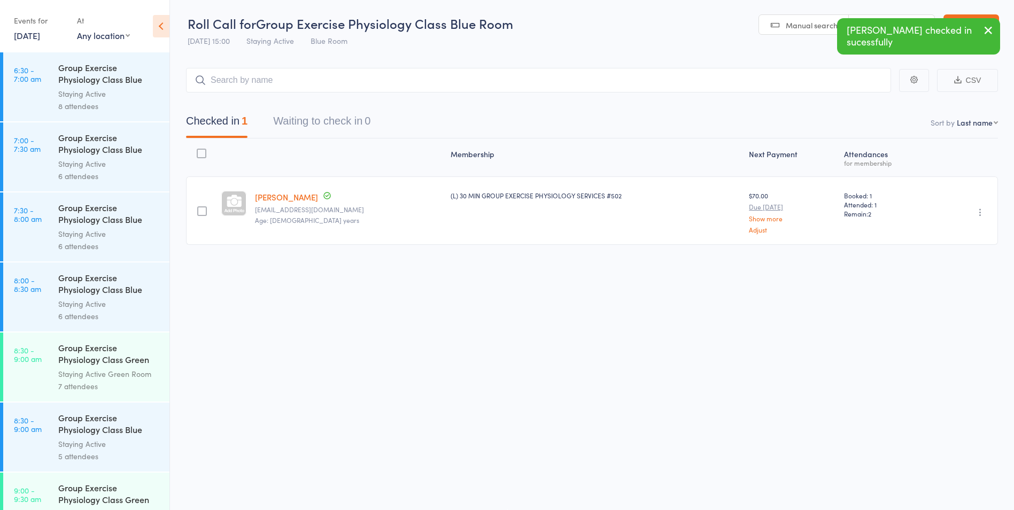
click at [710, 296] on div "Roll Call for Group Exercise Physiology Class Blue Room [DATE] 15:00 Staying Ac…" at bounding box center [507, 254] width 1014 height 510
